Goal: Task Accomplishment & Management: Use online tool/utility

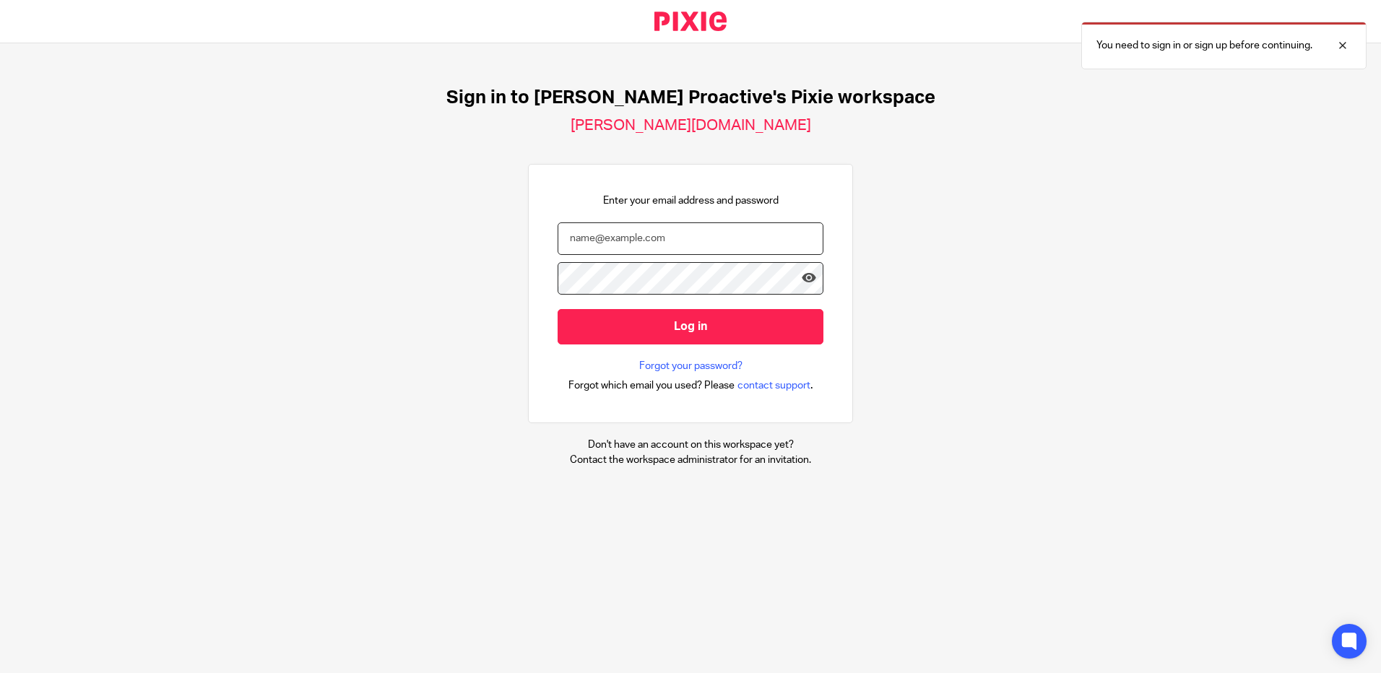
type input "heather.barnes@xeinadin.com"
click at [690, 323] on input "Log in" at bounding box center [691, 326] width 266 height 35
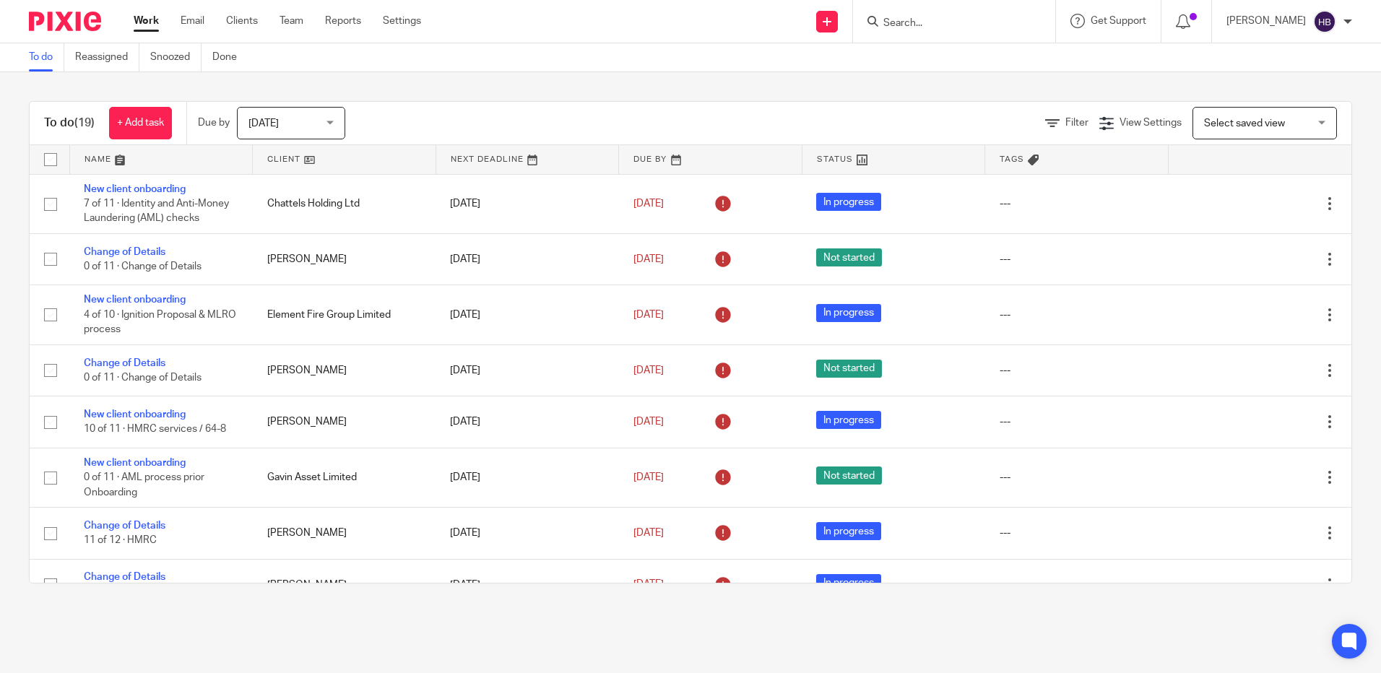
click at [904, 21] on input "Search" at bounding box center [947, 23] width 130 height 13
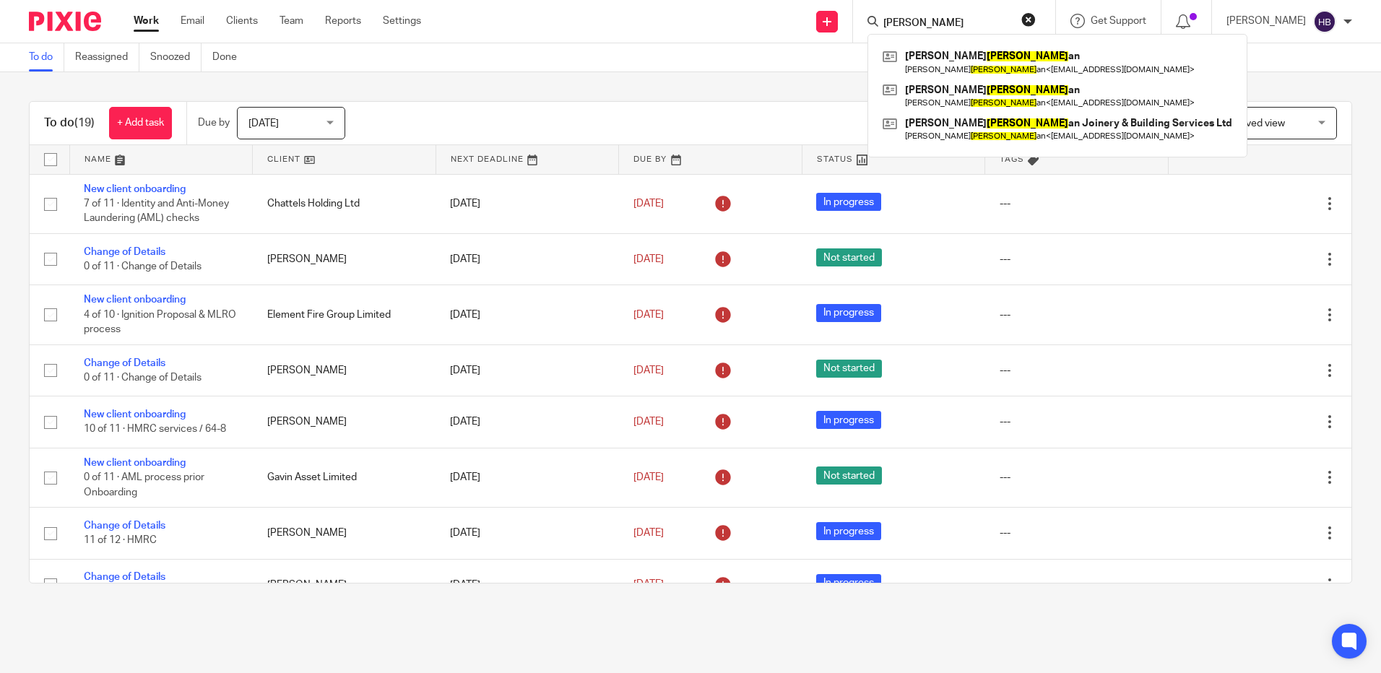
type input "hannig"
click button "submit" at bounding box center [0, 0] width 0 height 0
click at [997, 124] on link at bounding box center [1057, 129] width 357 height 33
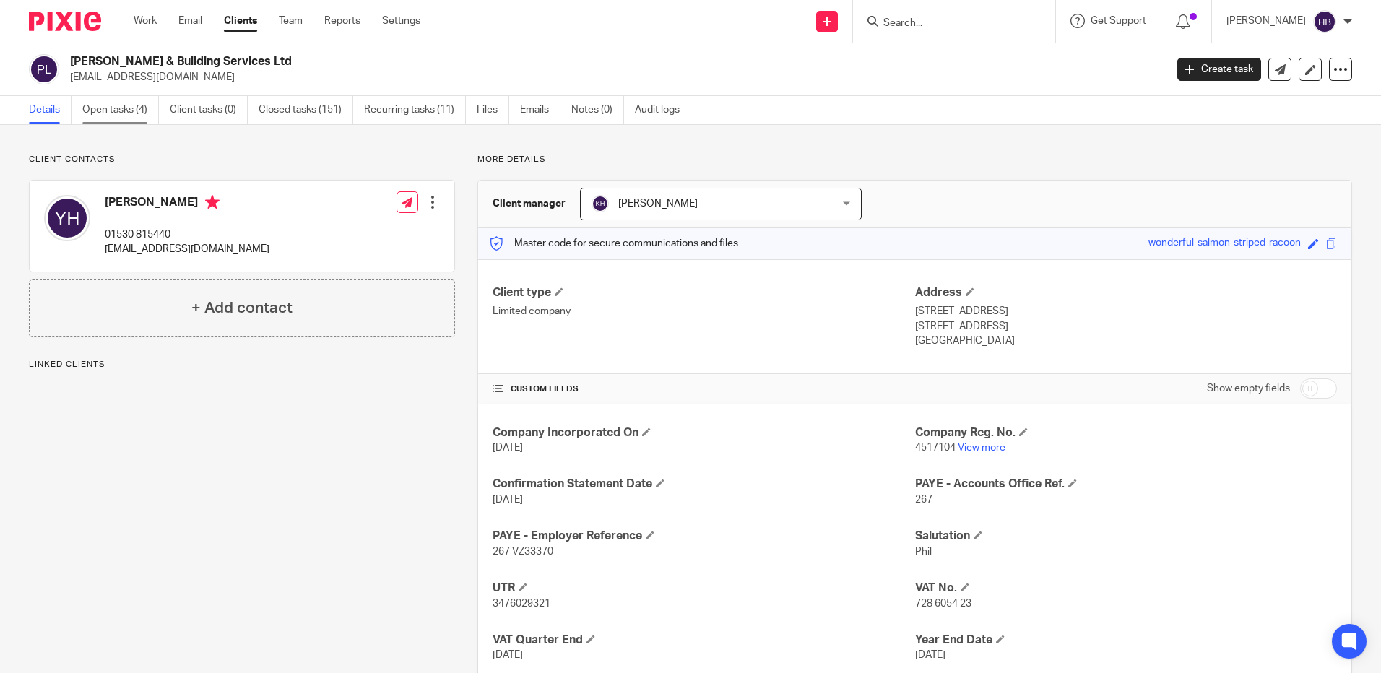
click at [113, 106] on link "Open tasks (4)" at bounding box center [120, 110] width 77 height 28
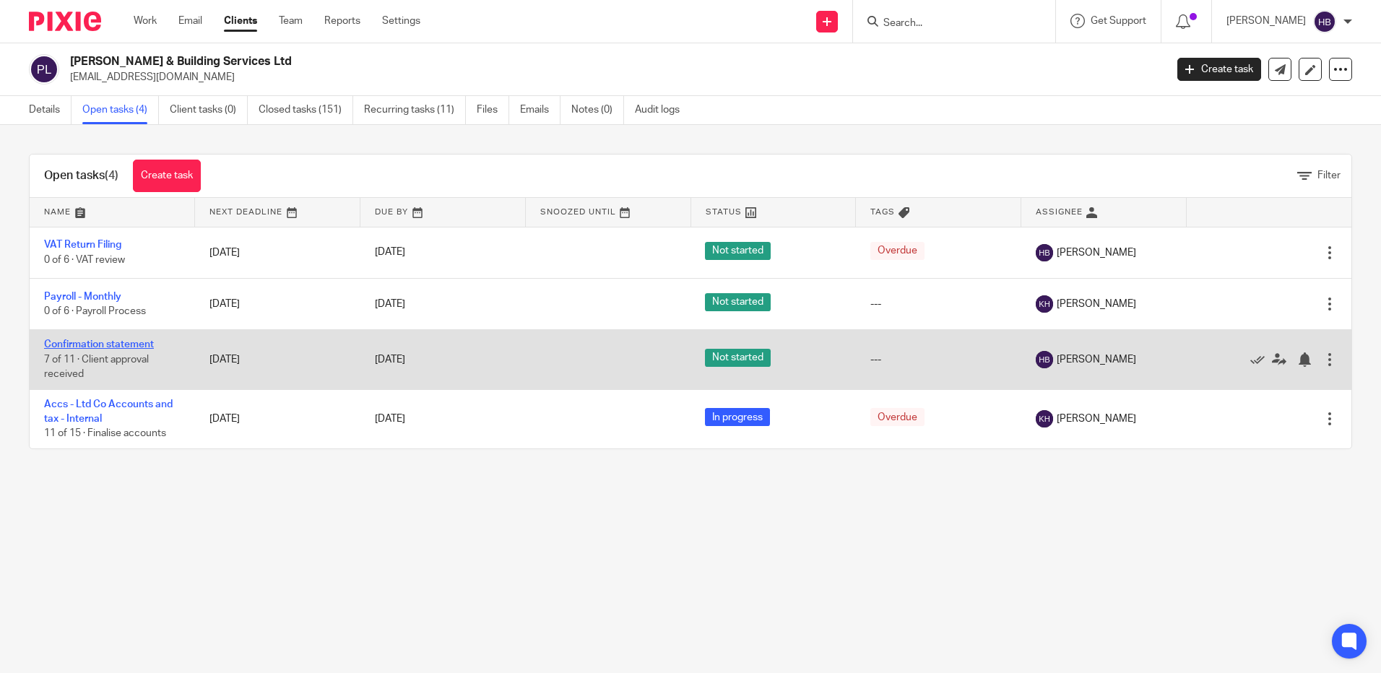
click at [87, 341] on link "Confirmation statement" at bounding box center [99, 344] width 110 height 10
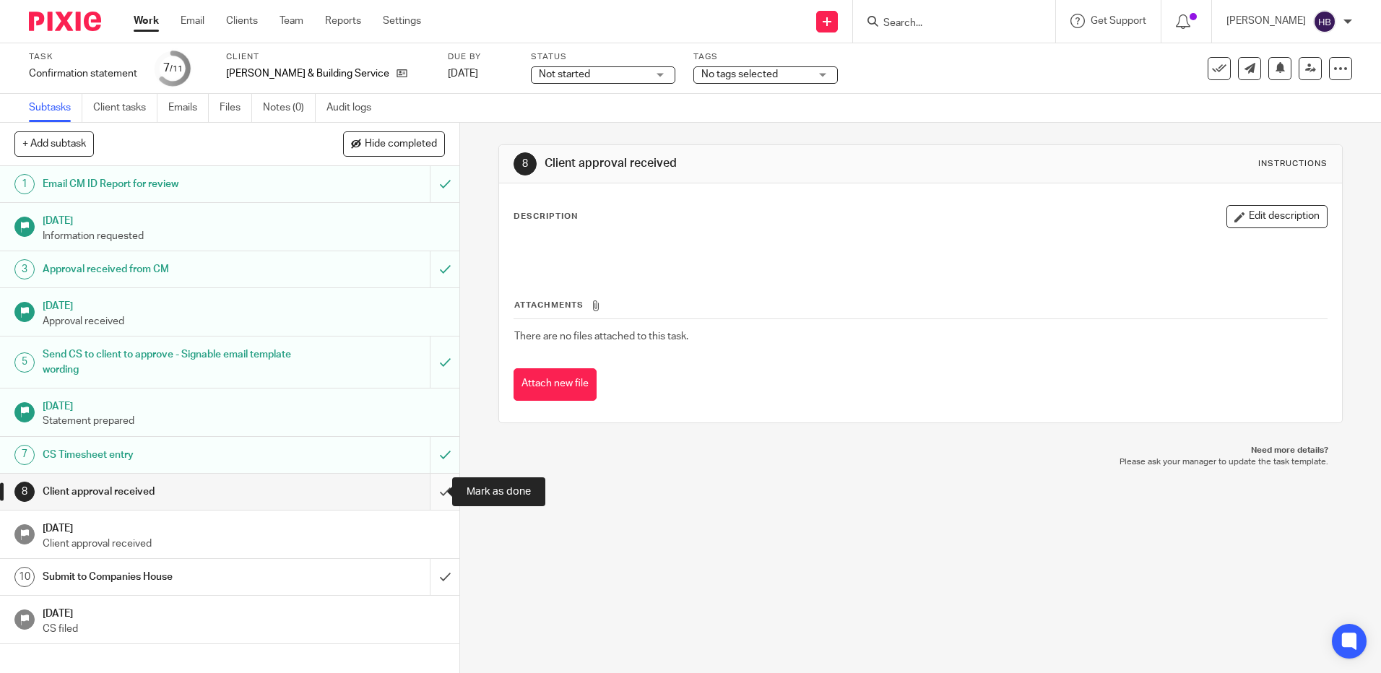
click at [430, 492] on input "submit" at bounding box center [229, 492] width 459 height 36
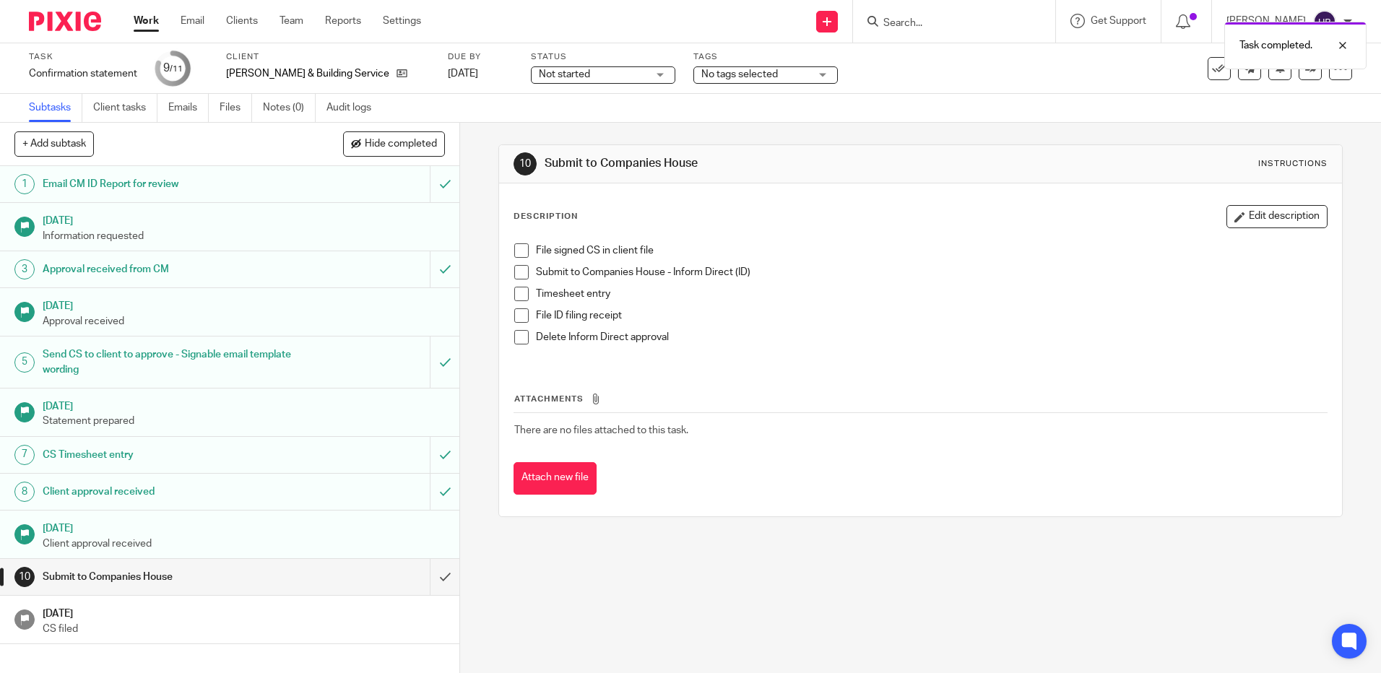
click at [516, 250] on span at bounding box center [521, 250] width 14 height 14
click at [516, 271] on span at bounding box center [521, 272] width 14 height 14
click at [514, 293] on span at bounding box center [521, 294] width 14 height 14
drag, startPoint x: 513, startPoint y: 312, endPoint x: 616, endPoint y: 290, distance: 104.8
click at [514, 312] on span at bounding box center [521, 315] width 14 height 14
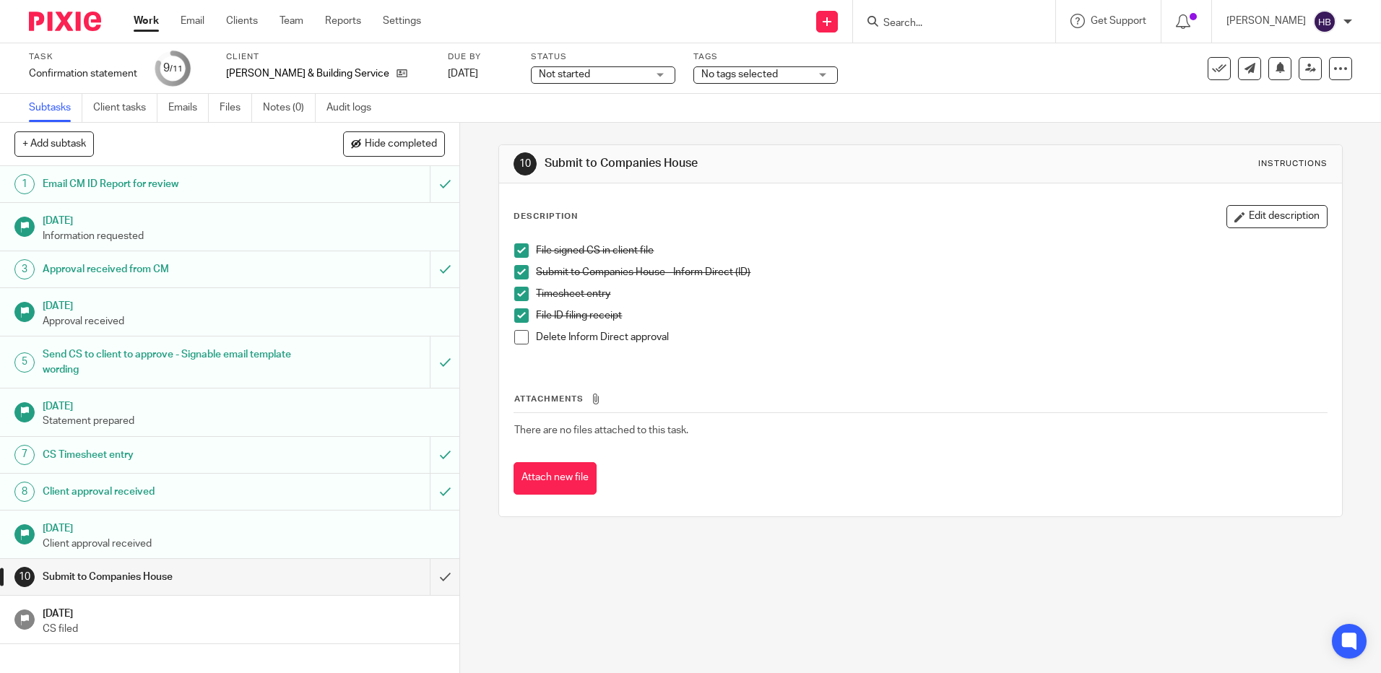
click at [519, 334] on span at bounding box center [521, 337] width 14 height 14
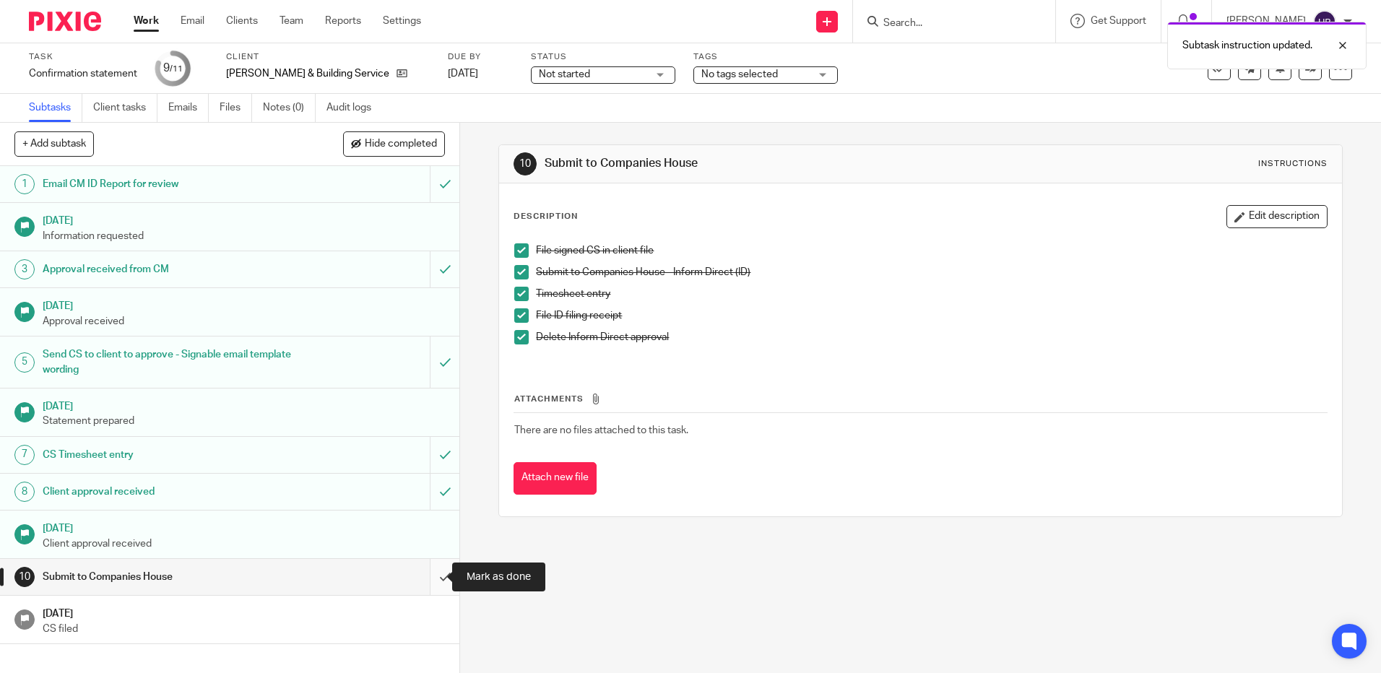
click at [433, 577] on input "submit" at bounding box center [229, 577] width 459 height 36
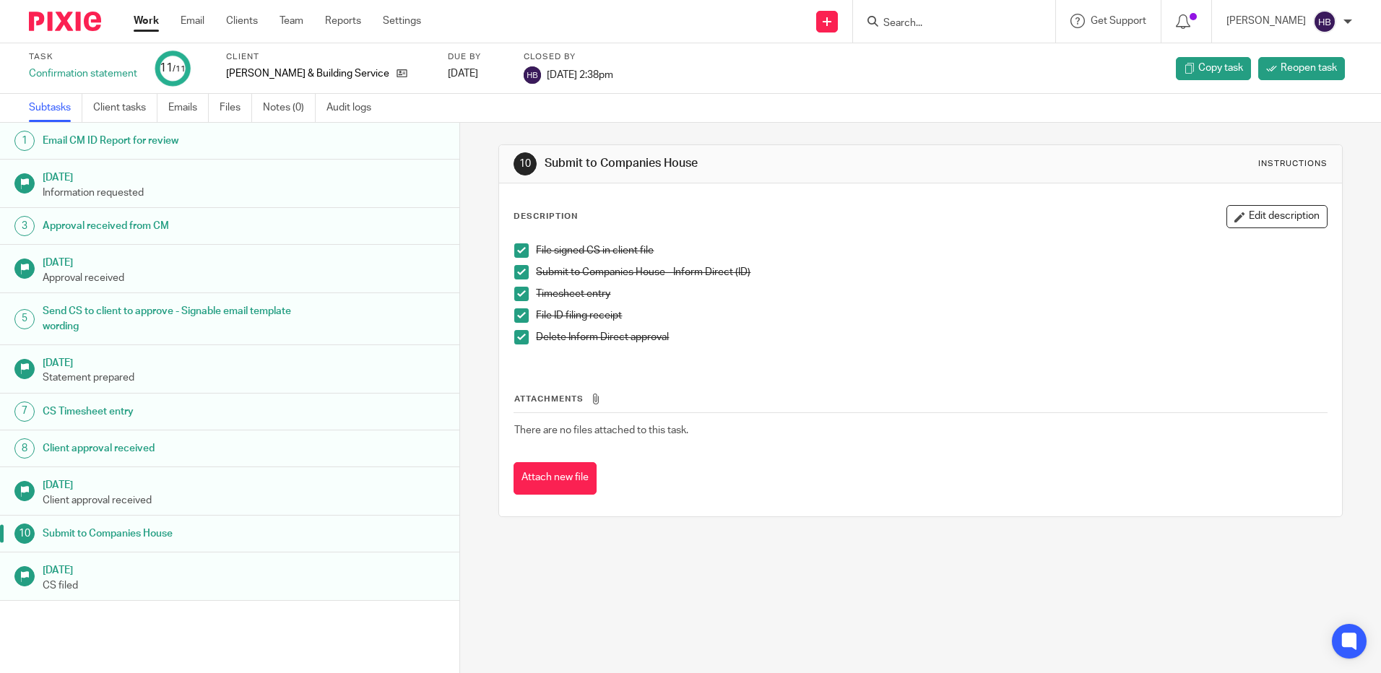
click at [902, 20] on input "Search" at bounding box center [947, 23] width 130 height 13
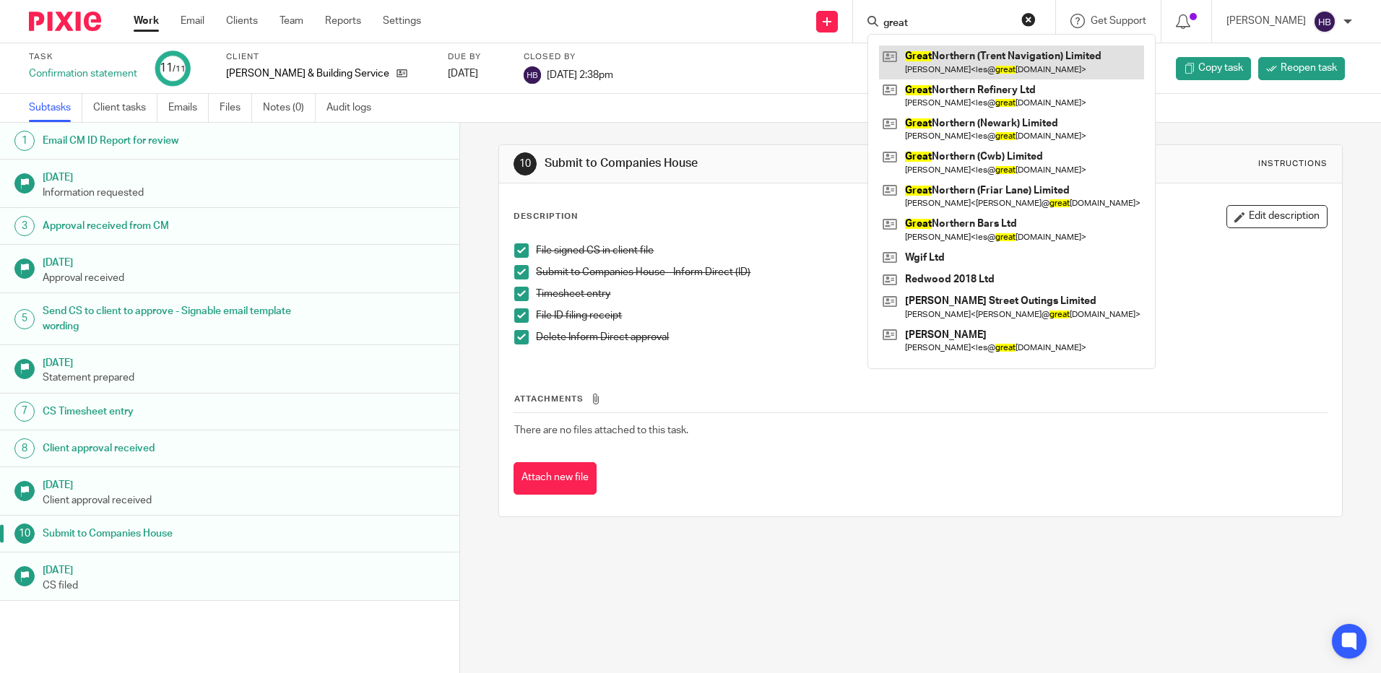
type input "great"
click at [973, 53] on link at bounding box center [1011, 61] width 265 height 33
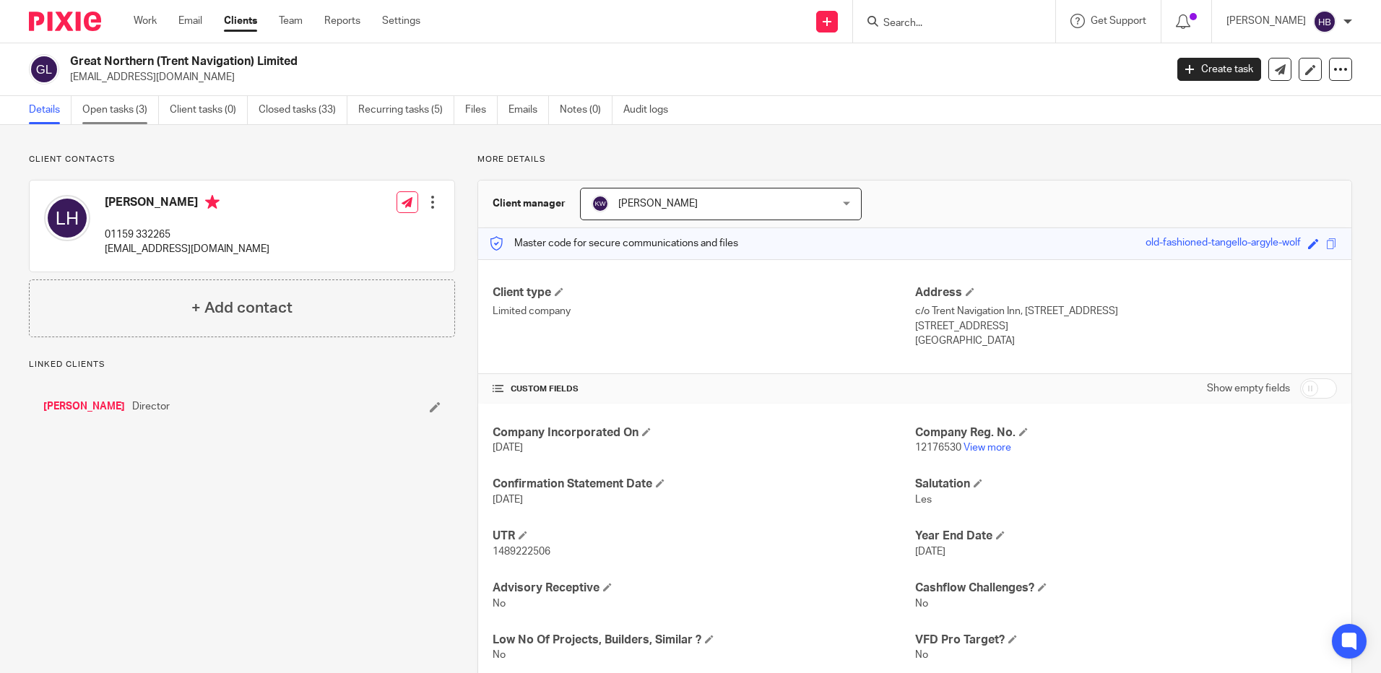
click at [118, 107] on link "Open tasks (3)" at bounding box center [120, 110] width 77 height 28
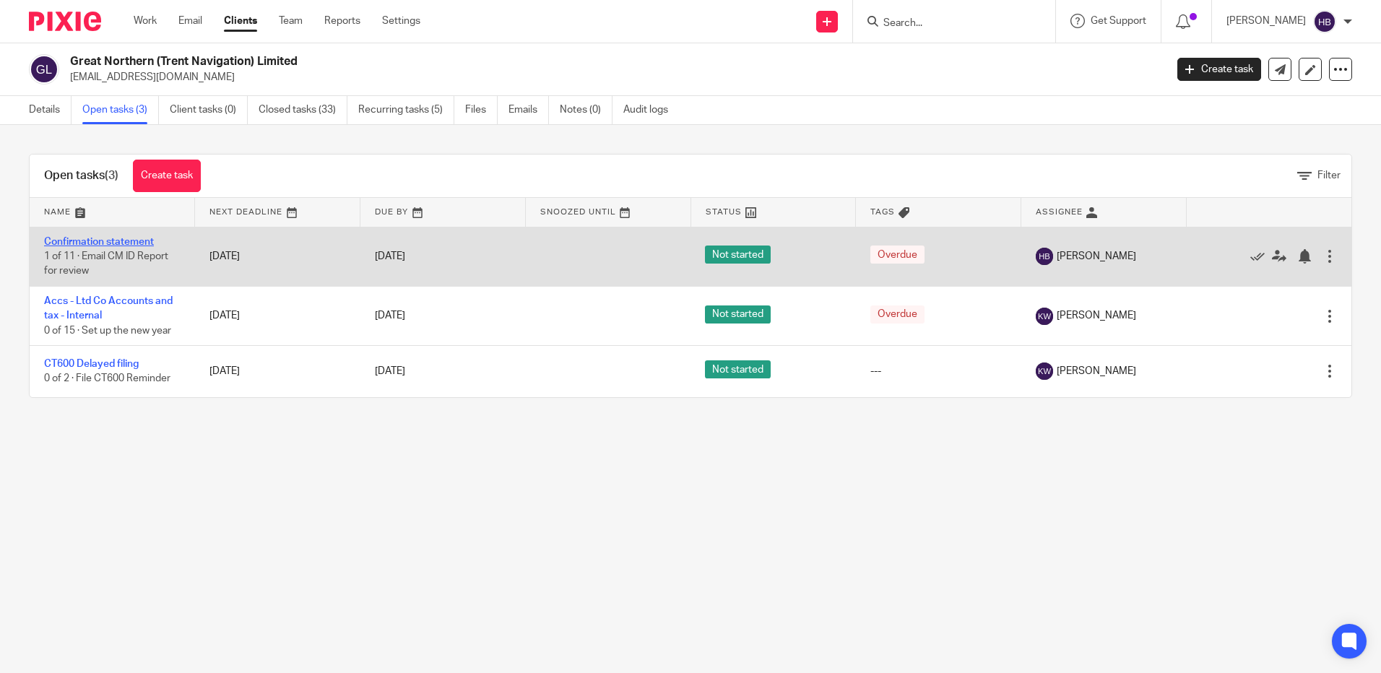
click at [113, 238] on link "Confirmation statement" at bounding box center [99, 242] width 110 height 10
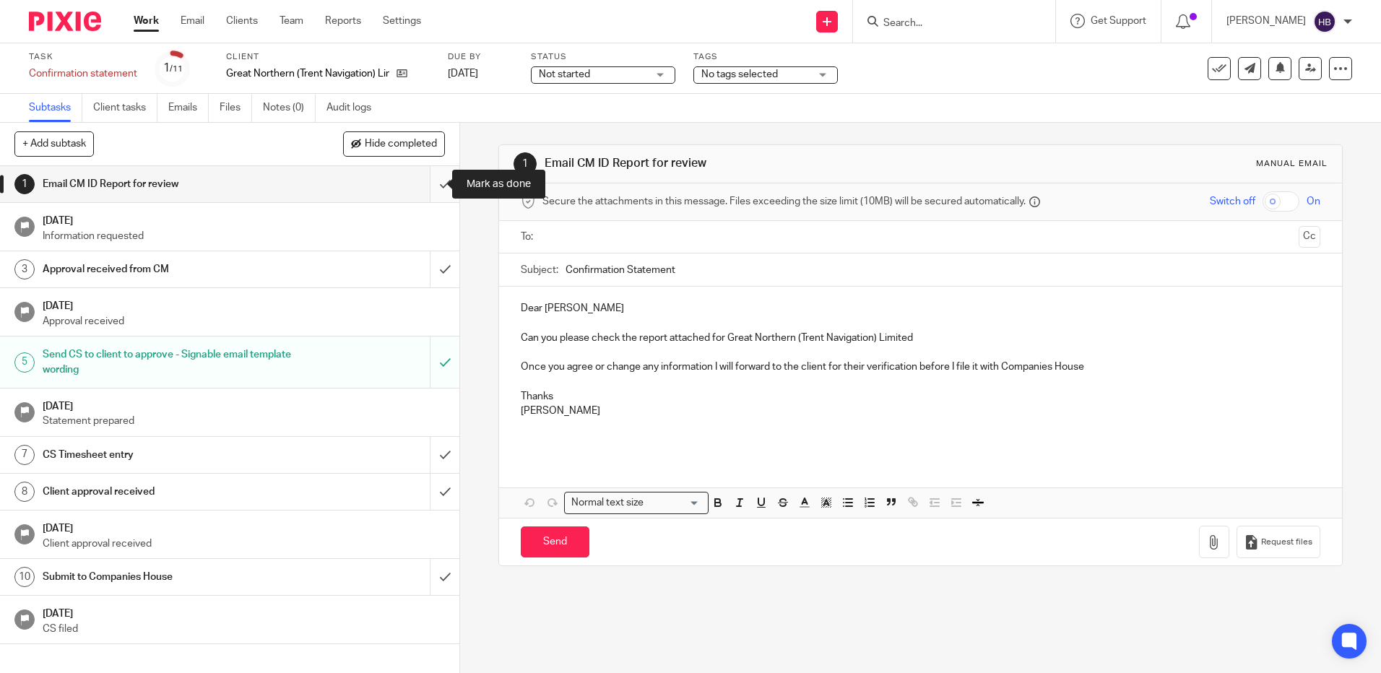
click at [426, 183] on input "submit" at bounding box center [229, 184] width 459 height 36
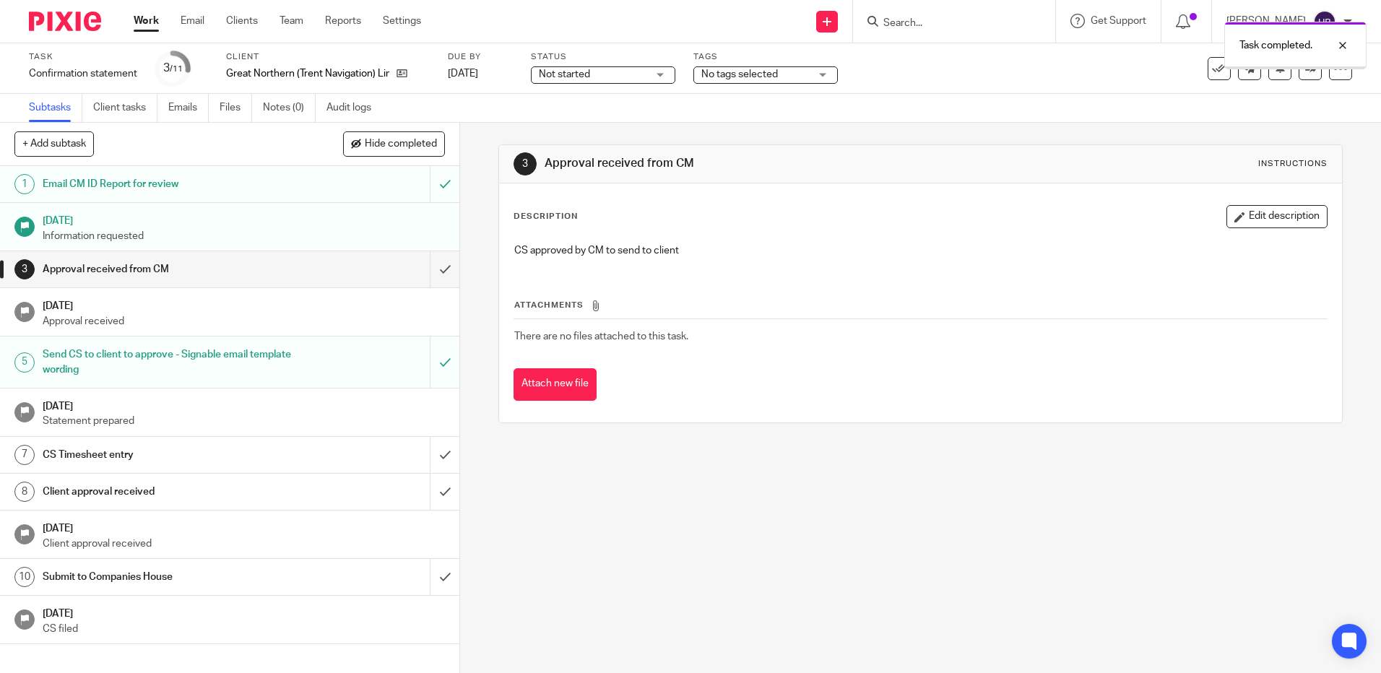
click at [427, 268] on input "submit" at bounding box center [229, 269] width 459 height 36
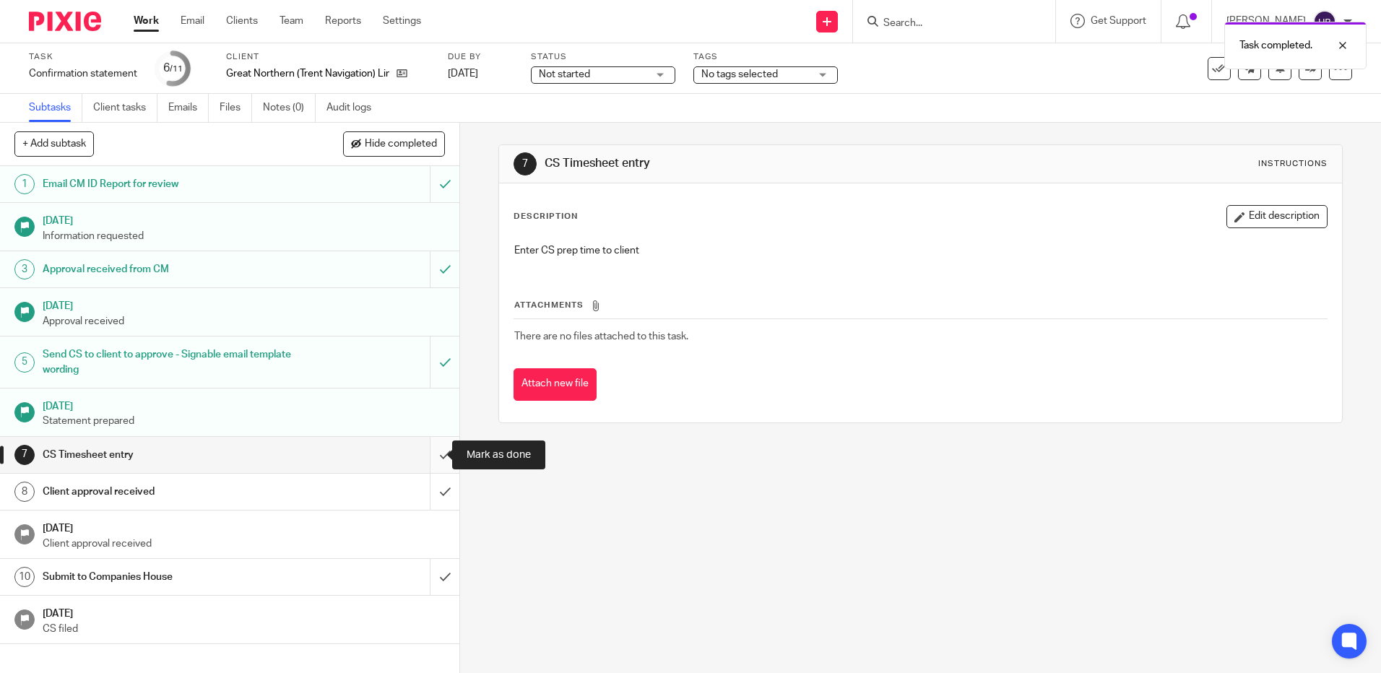
click at [433, 454] on input "submit" at bounding box center [229, 455] width 459 height 36
